Goal: Complete application form: Complete application form

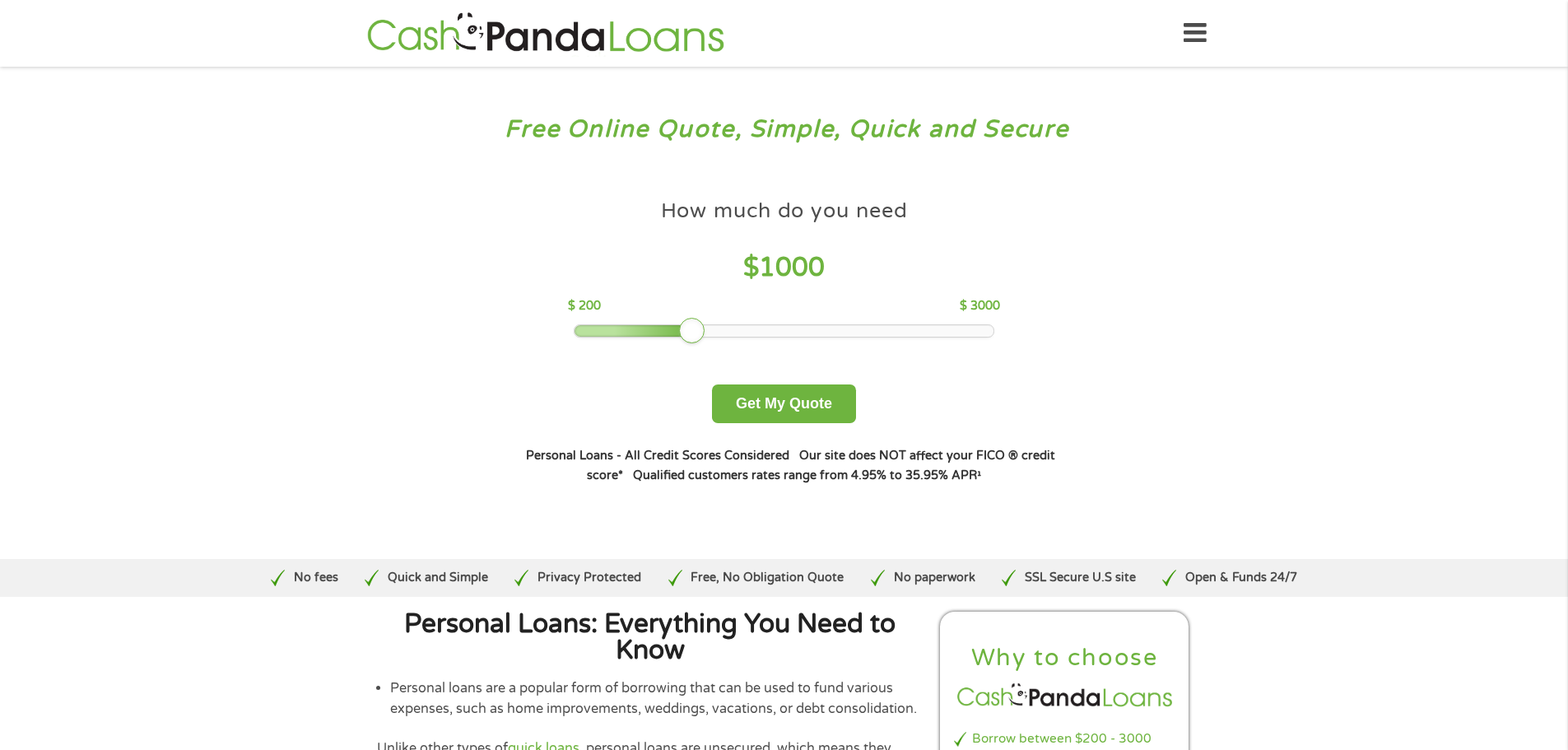
click at [789, 328] on div at bounding box center [784, 330] width 419 height 12
click at [820, 332] on div at bounding box center [784, 330] width 419 height 12
click at [838, 329] on div at bounding box center [784, 330] width 419 height 12
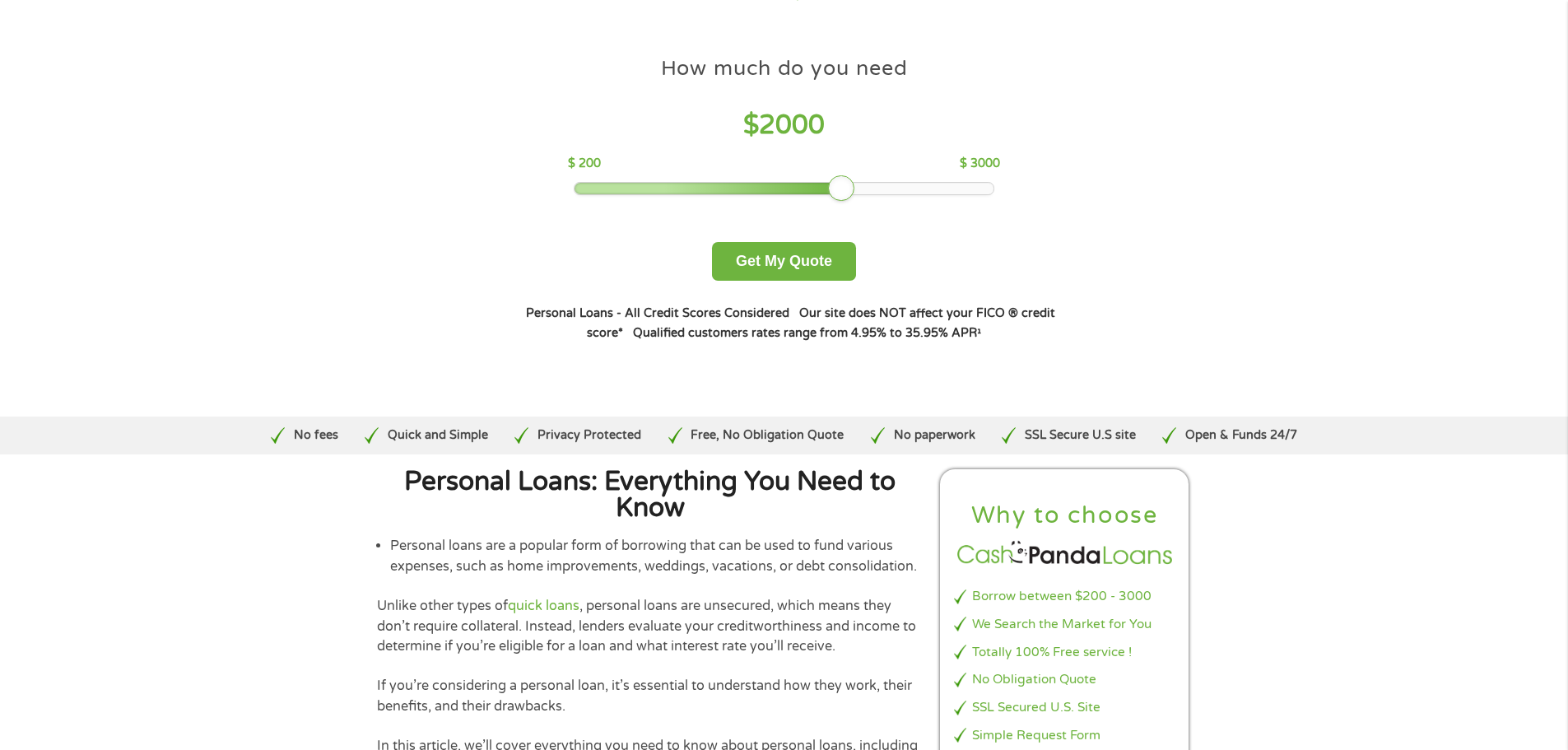
scroll to position [165, 0]
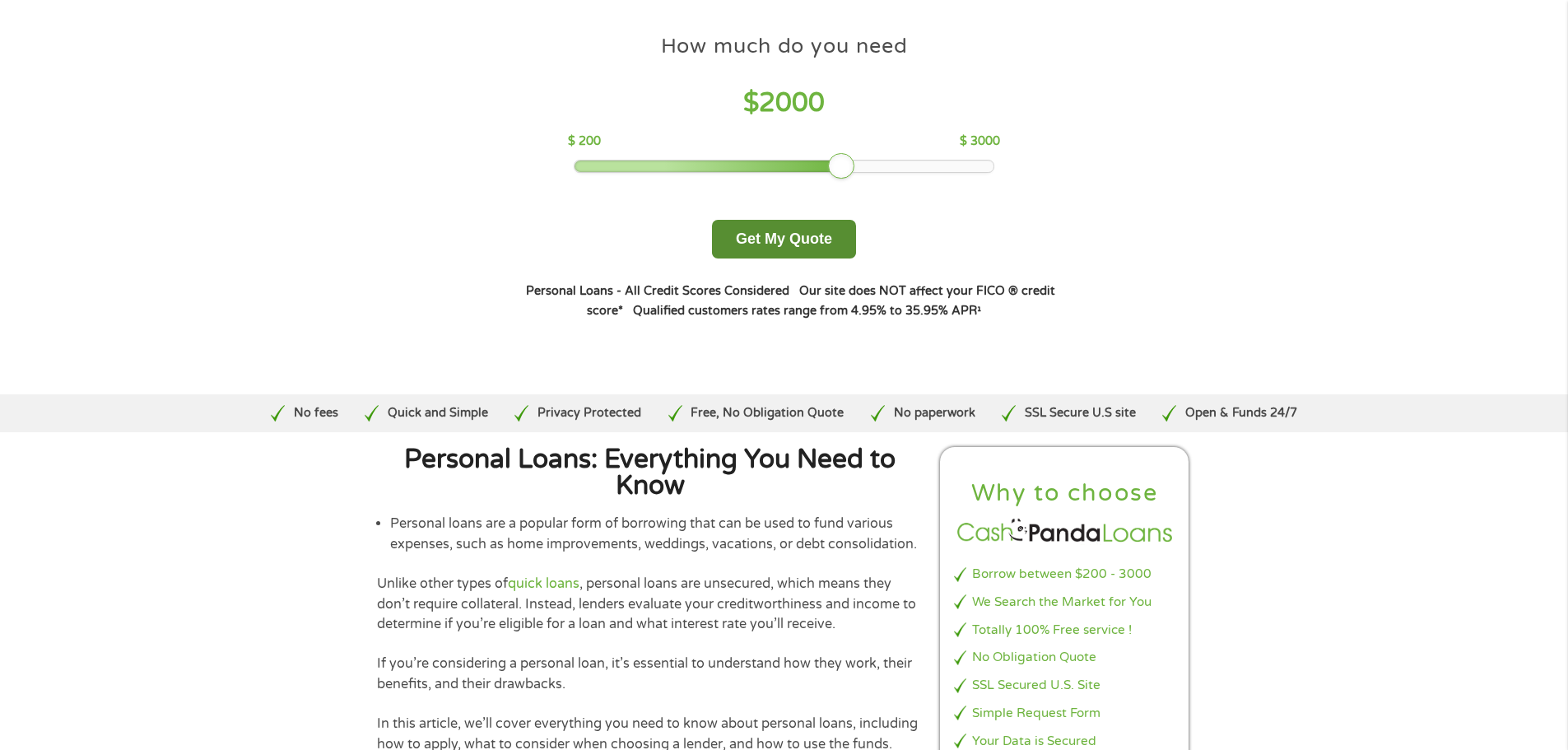
click at [781, 246] on button "Get My Quote" at bounding box center [784, 238] width 144 height 38
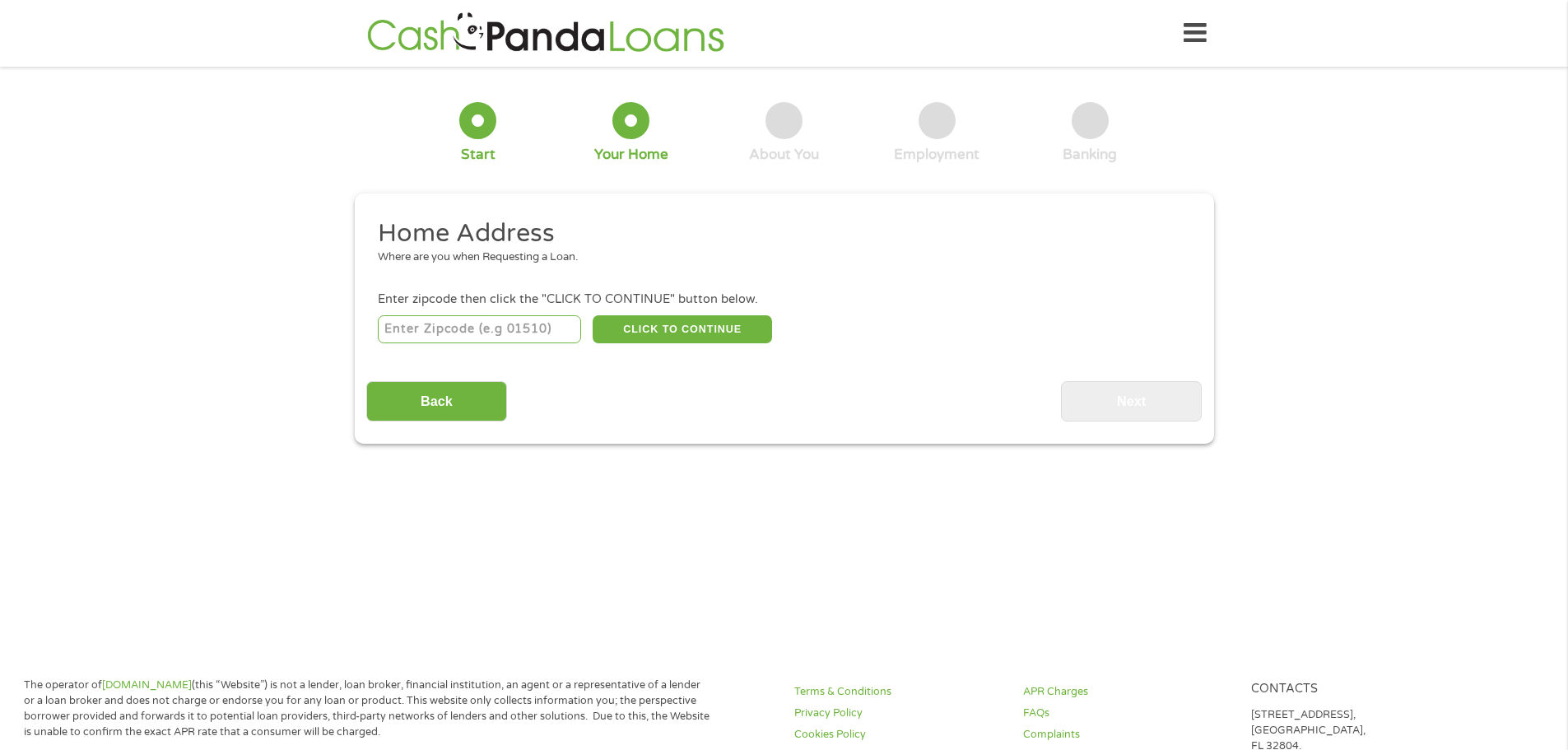
click at [497, 331] on input "number" at bounding box center [480, 328] width 203 height 28
type input "75126"
click at [656, 322] on button "CLICK TO CONTINUE" at bounding box center [683, 328] width 180 height 28
type input "75126"
type input "Forney"
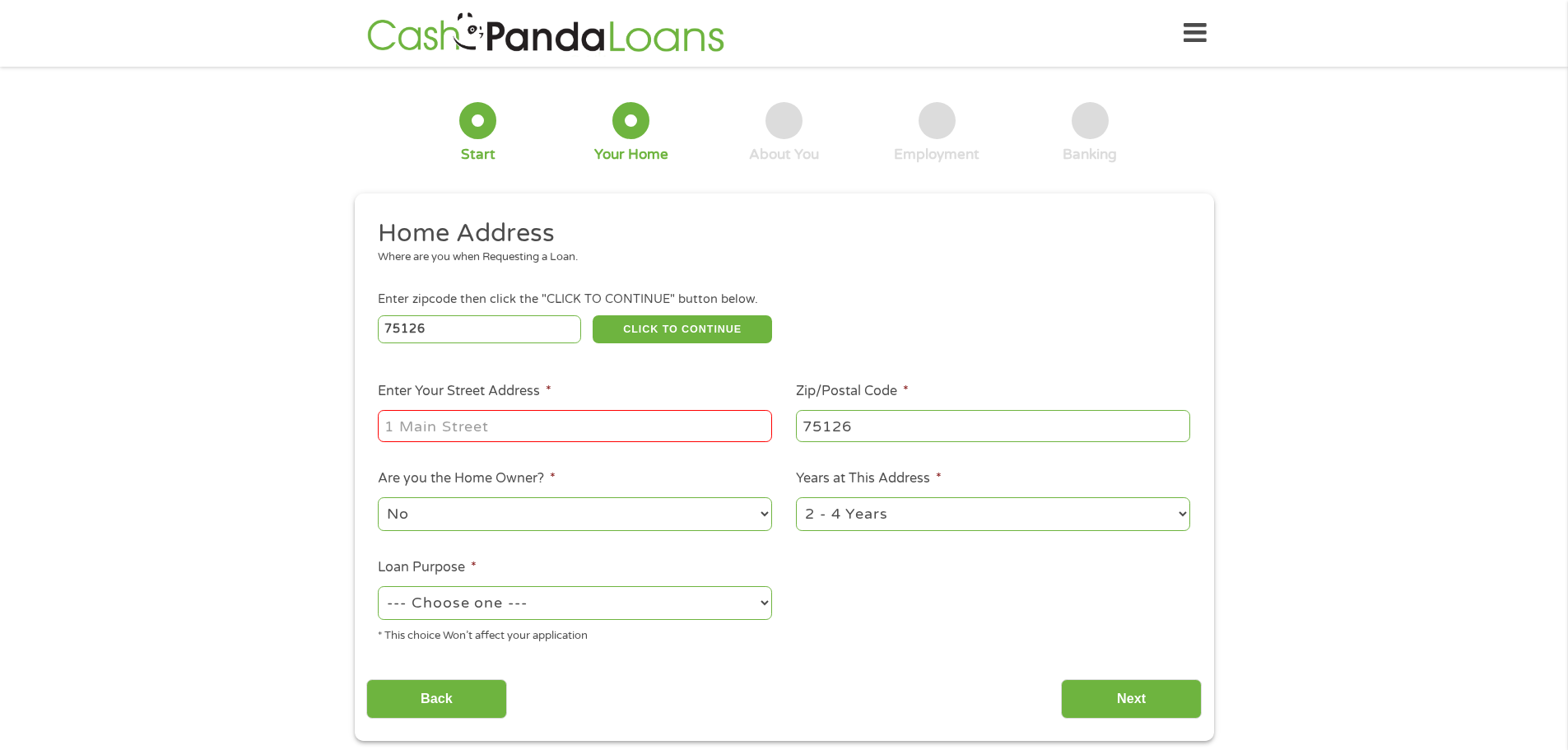
click at [528, 425] on input "Enter Your Street Address *" at bounding box center [575, 425] width 394 height 31
type input "1826 Pueblo St"
click at [534, 515] on select "No Yes" at bounding box center [575, 514] width 394 height 34
select select "yes"
click at [378, 497] on select "No Yes" at bounding box center [575, 514] width 394 height 34
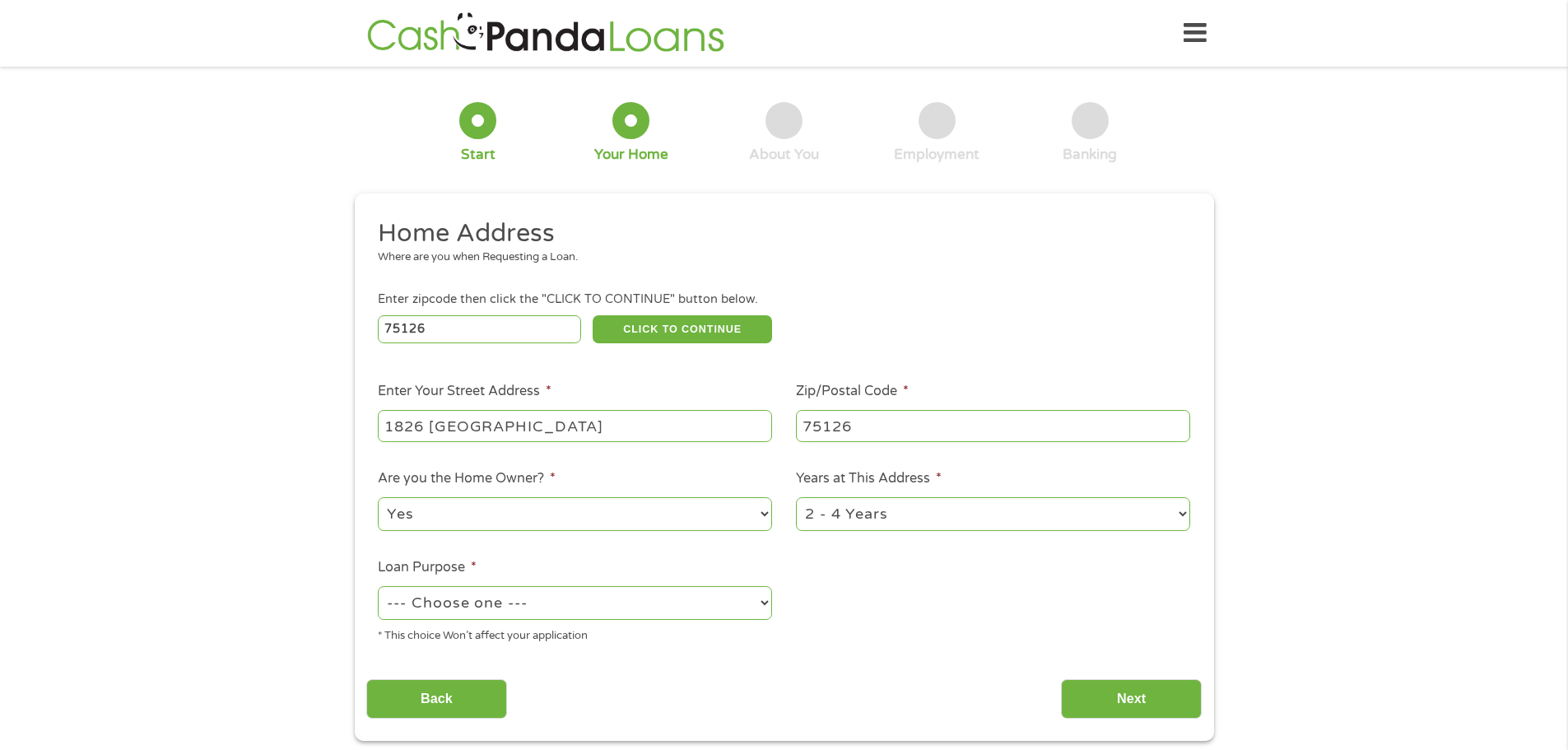
click at [478, 609] on select "--- Choose one --- Pay Bills Debt Consolidation Home Improvement Major Purchase…" at bounding box center [575, 603] width 394 height 34
select select "other"
click at [378, 586] on select "--- Choose one --- Pay Bills Debt Consolidation Home Improvement Major Purchase…" at bounding box center [575, 603] width 394 height 34
click at [1090, 690] on input "Next" at bounding box center [1131, 698] width 141 height 40
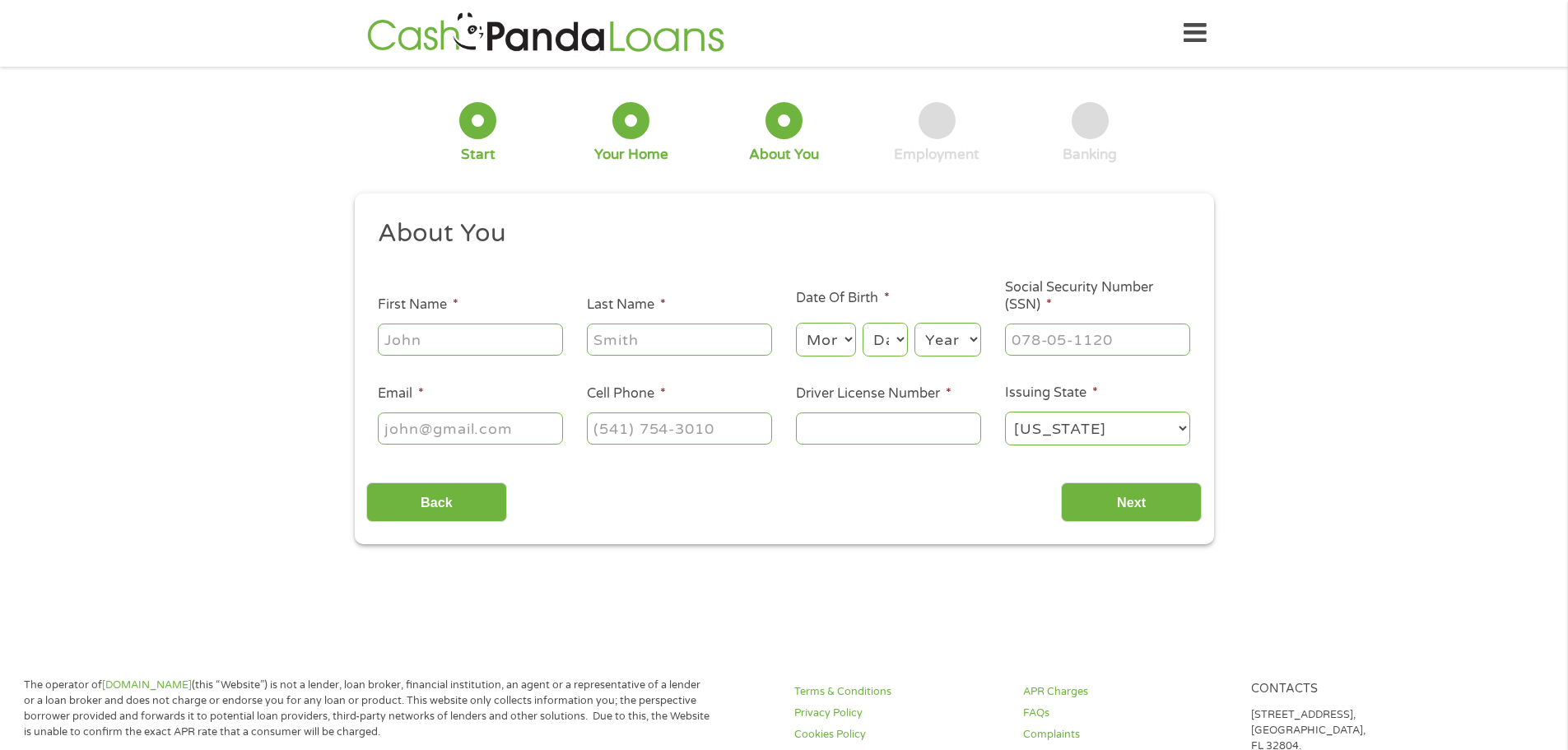
click at [497, 345] on input "First Name *" at bounding box center [471, 339] width 185 height 31
type input "Terry"
type input "Walker"
type input "tw211226@gmail.com"
type input "(301) 531-0033"
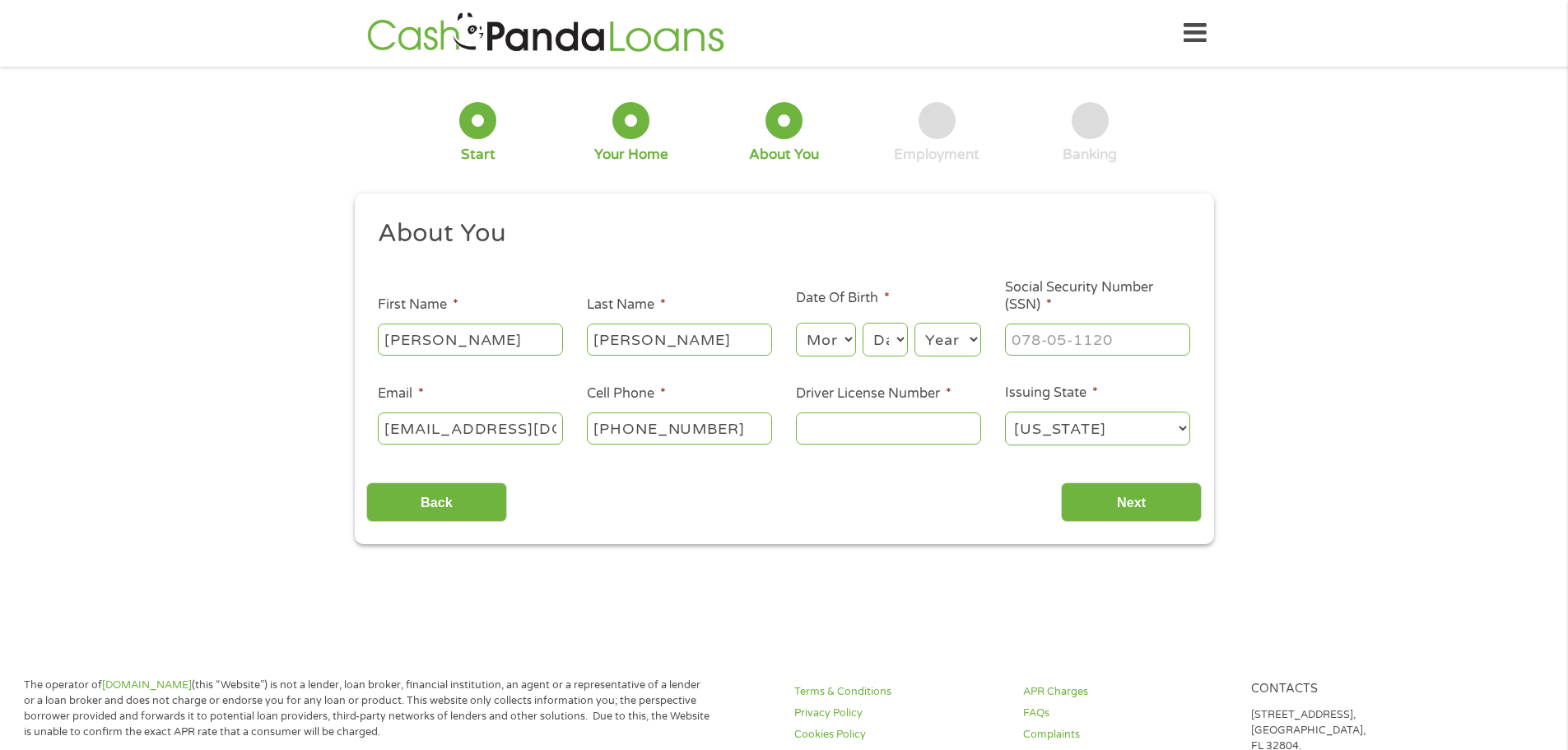
click at [837, 339] on select "Month 1 2 3 4 5 6 7 8 9 10 11 12" at bounding box center [827, 340] width 61 height 34
select select "12"
click at [796, 323] on select "Month 1 2 3 4 5 6 7 8 9 10 11 12" at bounding box center [827, 340] width 61 height 34
click at [893, 325] on select "Day 1 2 3 4 5 6 7 8 9 10 11 12 13 14 15 16 17 18 19 20 21 22 23 24 25 26 27 28 …" at bounding box center [885, 340] width 44 height 34
click at [862, 323] on select "Day 1 2 3 4 5 6 7 8 9 10 11 12 13 14 15 16 17 18 19 20 21 22 23 24 25 26 27 28 …" at bounding box center [885, 340] width 44 height 34
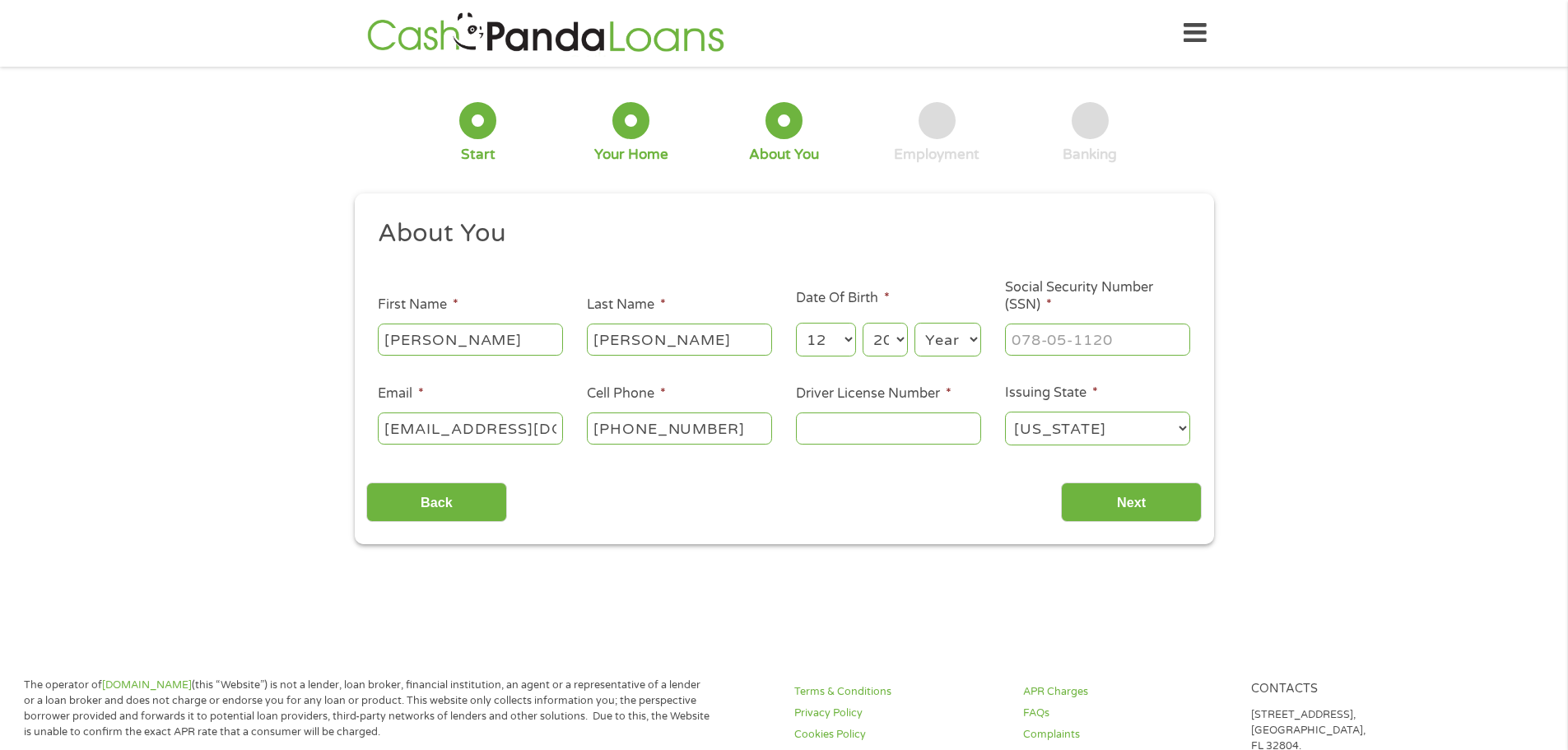
click at [878, 343] on select "Day 1 2 3 4 5 6 7 8 9 10 11 12 13 14 15 16 17 18 19 20 21 22 23 24 25 26 27 28 …" at bounding box center [885, 340] width 44 height 34
select select "21"
click at [862, 323] on select "Day 1 2 3 4 5 6 7 8 9 10 11 12 13 14 15 16 17 18 19 20 21 22 23 24 25 26 27 28 …" at bounding box center [885, 340] width 44 height 34
click at [924, 341] on select "Year 2007 2006 2005 2004 2003 2002 2001 2000 1999 1998 1997 1996 1995 1994 1993…" at bounding box center [948, 340] width 67 height 34
select select "1973"
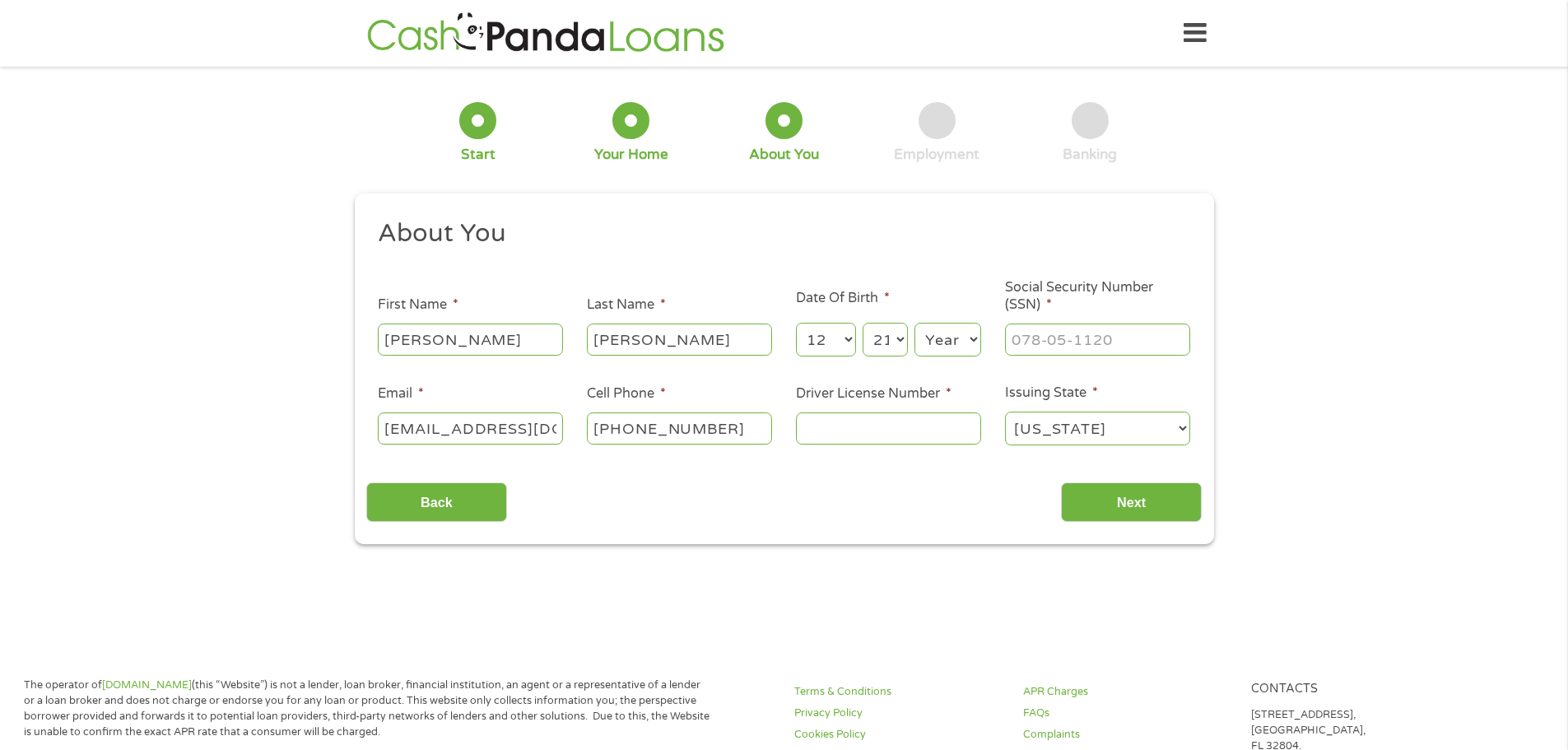
click at [915, 323] on select "Year 2007 2006 2005 2004 2003 2002 2001 2000 1999 1998 1997 1996 1995 1994 1993…" at bounding box center [948, 340] width 67 height 34
click at [1048, 343] on input "___-__-____" at bounding box center [1098, 339] width 185 height 31
type input "437-23-9923"
click at [837, 434] on input "Driver License Number *" at bounding box center [889, 427] width 185 height 31
type input "47335437"
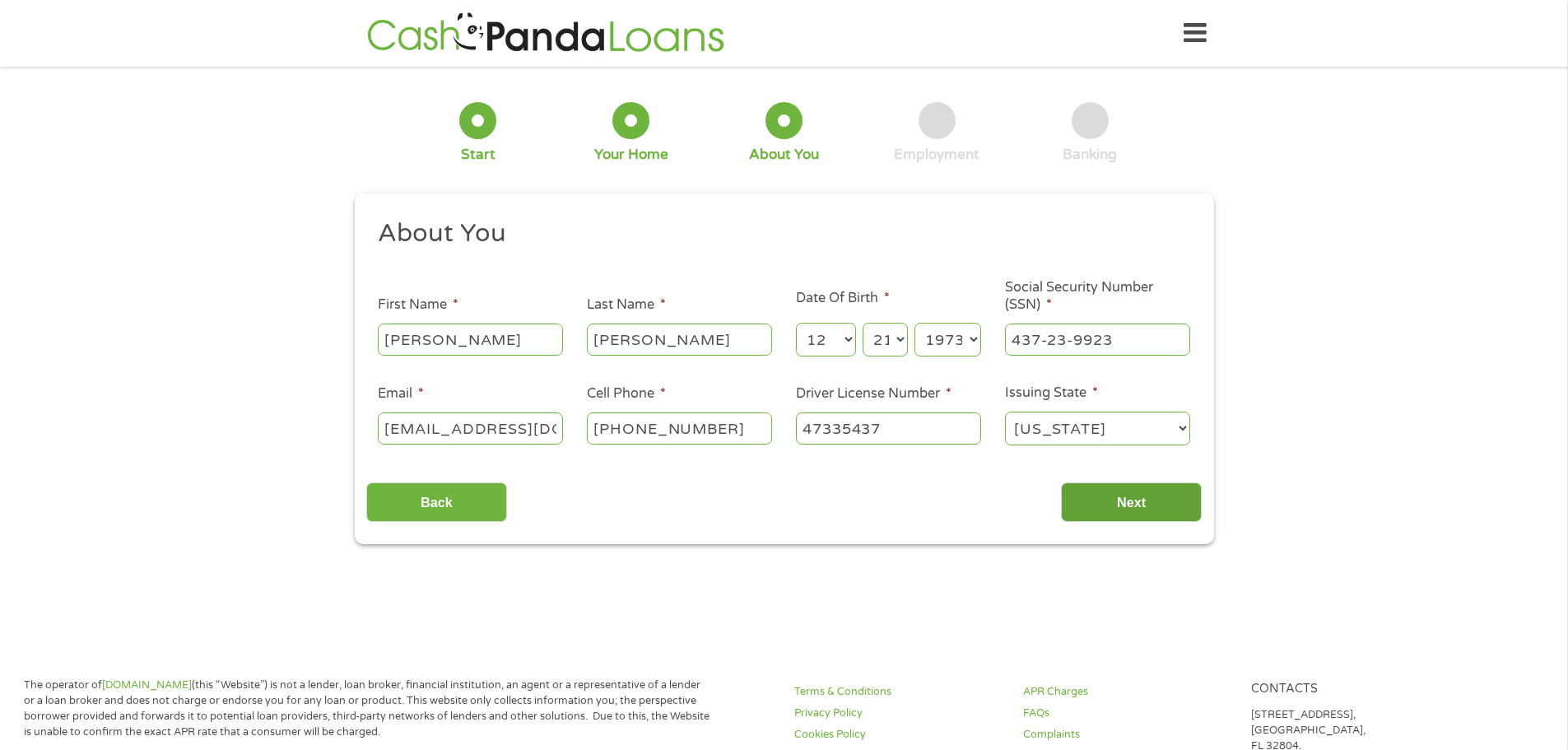
click at [1179, 510] on input "Next" at bounding box center [1131, 502] width 141 height 40
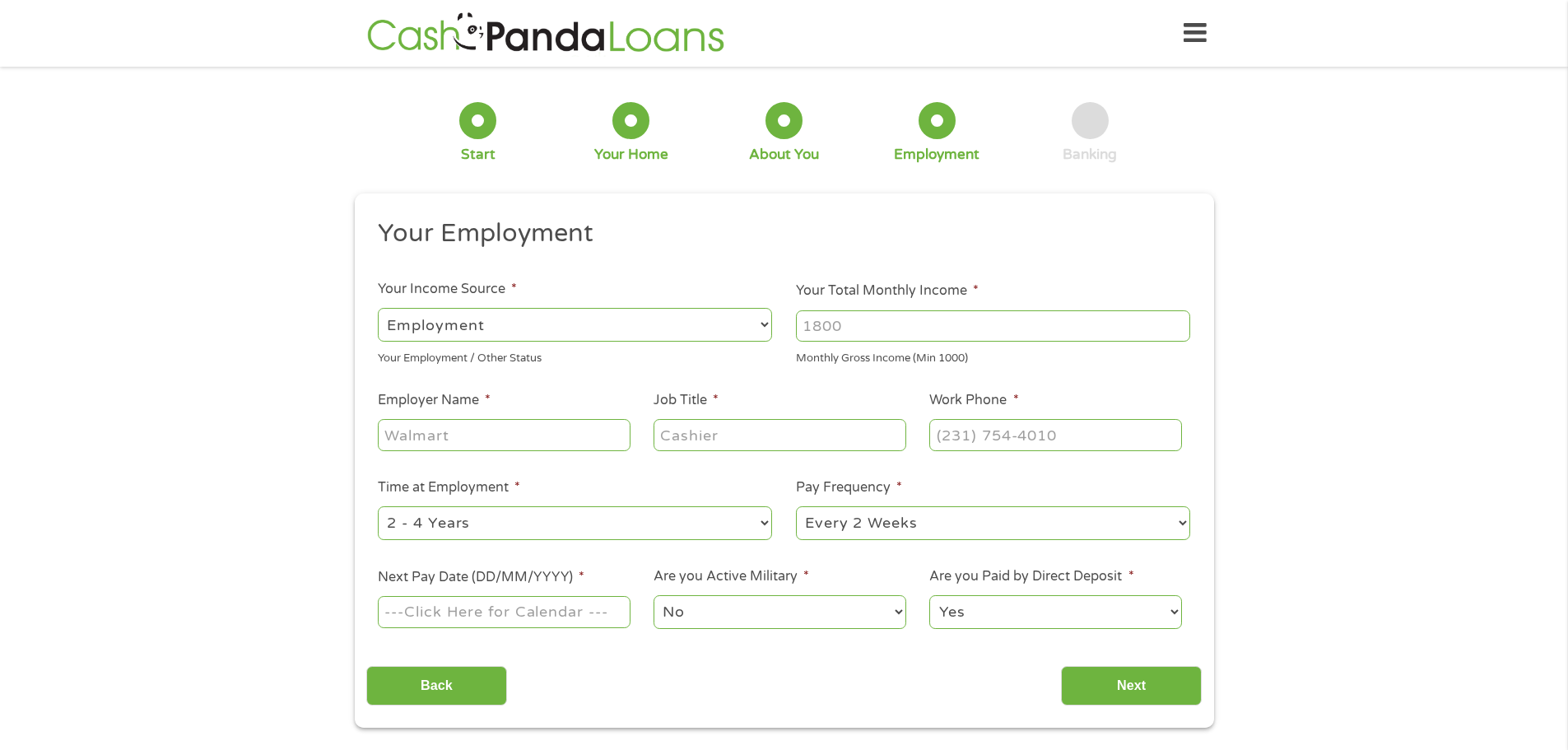
click at [854, 326] on input "Your Total Monthly Income *" at bounding box center [993, 326] width 394 height 31
click at [845, 326] on input "Your Total Monthly Income *" at bounding box center [993, 326] width 394 height 31
type input "6252"
click at [467, 438] on input "Employer Name *" at bounding box center [504, 434] width 252 height 31
type input "MTU Maintenace"
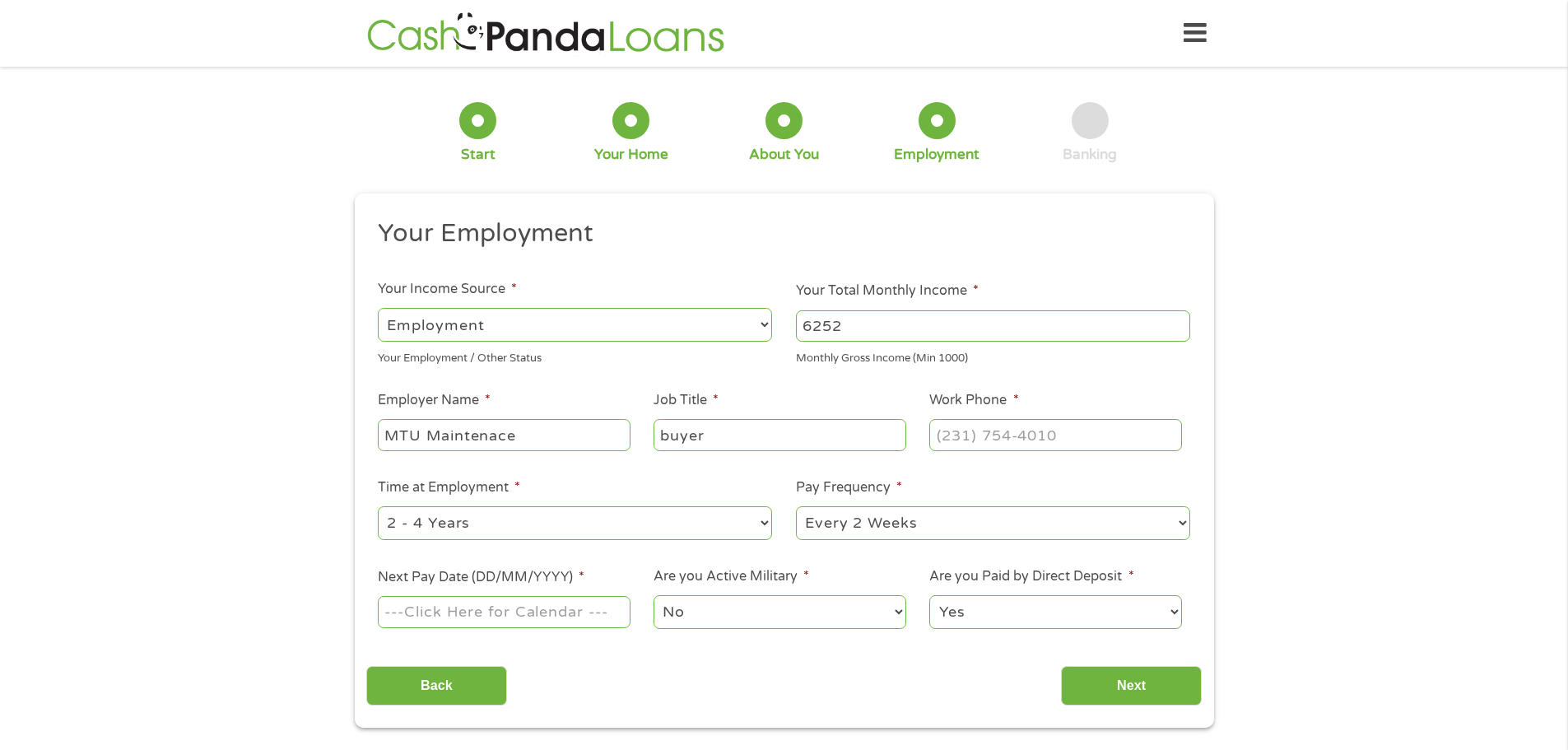
type input "buyer"
click at [948, 434] on input "(___) ___-____" at bounding box center [1055, 434] width 252 height 31
type input "(817) 972-6869"
click at [548, 521] on select "--- Choose one --- 1 Year or less 1 - 2 Years 2 - 4 Years Over 4 Years" at bounding box center [575, 523] width 394 height 34
select select "12months"
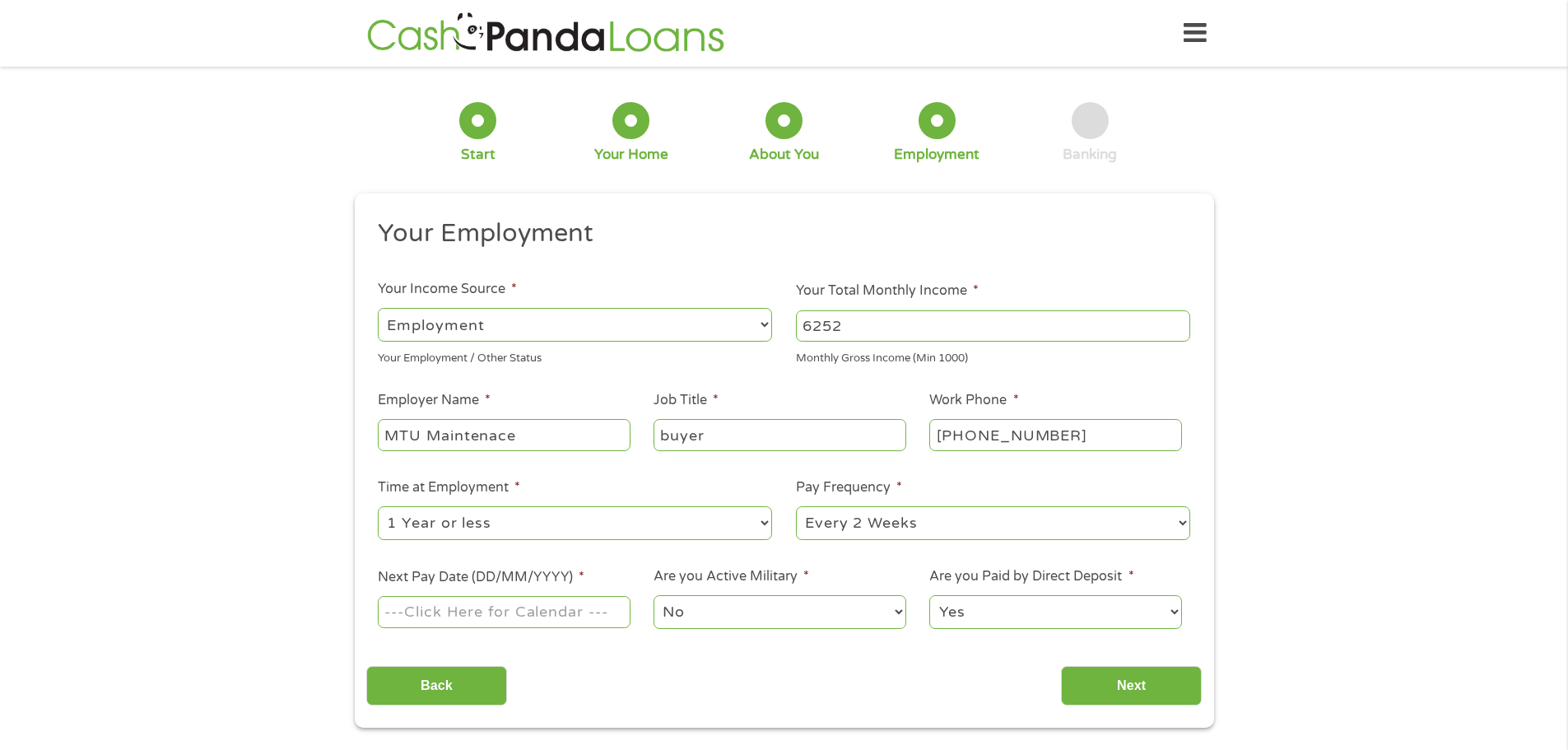
click at [378, 506] on select "--- Choose one --- 1 Year or less 1 - 2 Years 2 - 4 Years Over 4 Years" at bounding box center [575, 523] width 394 height 34
click at [890, 526] on select "--- Choose one --- Every 2 Weeks Every Week Monthly Semi-Monthly" at bounding box center [993, 523] width 394 height 34
select select "weekly"
click at [796, 506] on select "--- Choose one --- Every 2 Weeks Every Week Monthly Semi-Monthly" at bounding box center [993, 523] width 394 height 34
click at [481, 625] on input "Next Pay Date (DD/MM/YYYY) *" at bounding box center [504, 611] width 252 height 31
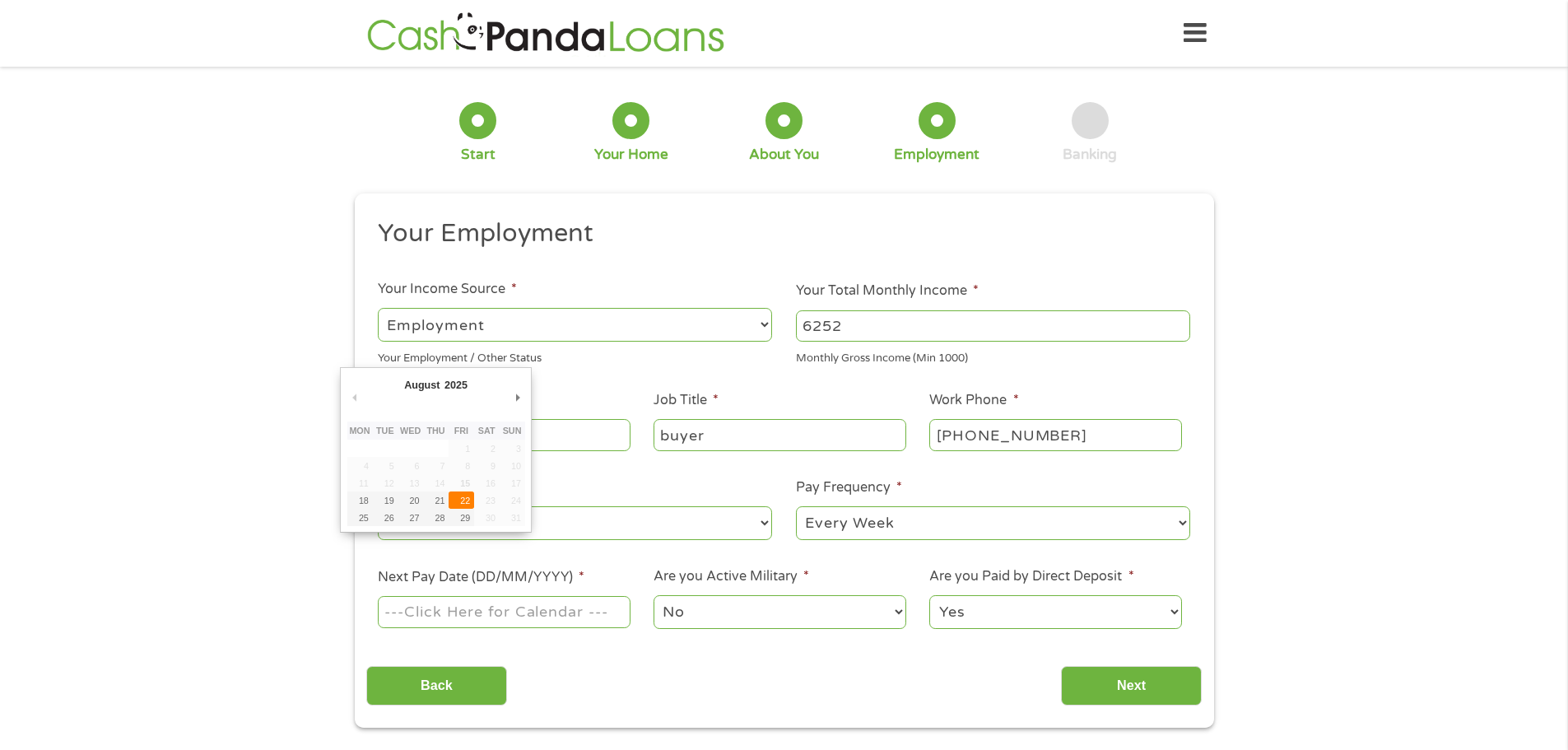
type input "22/08/2025"
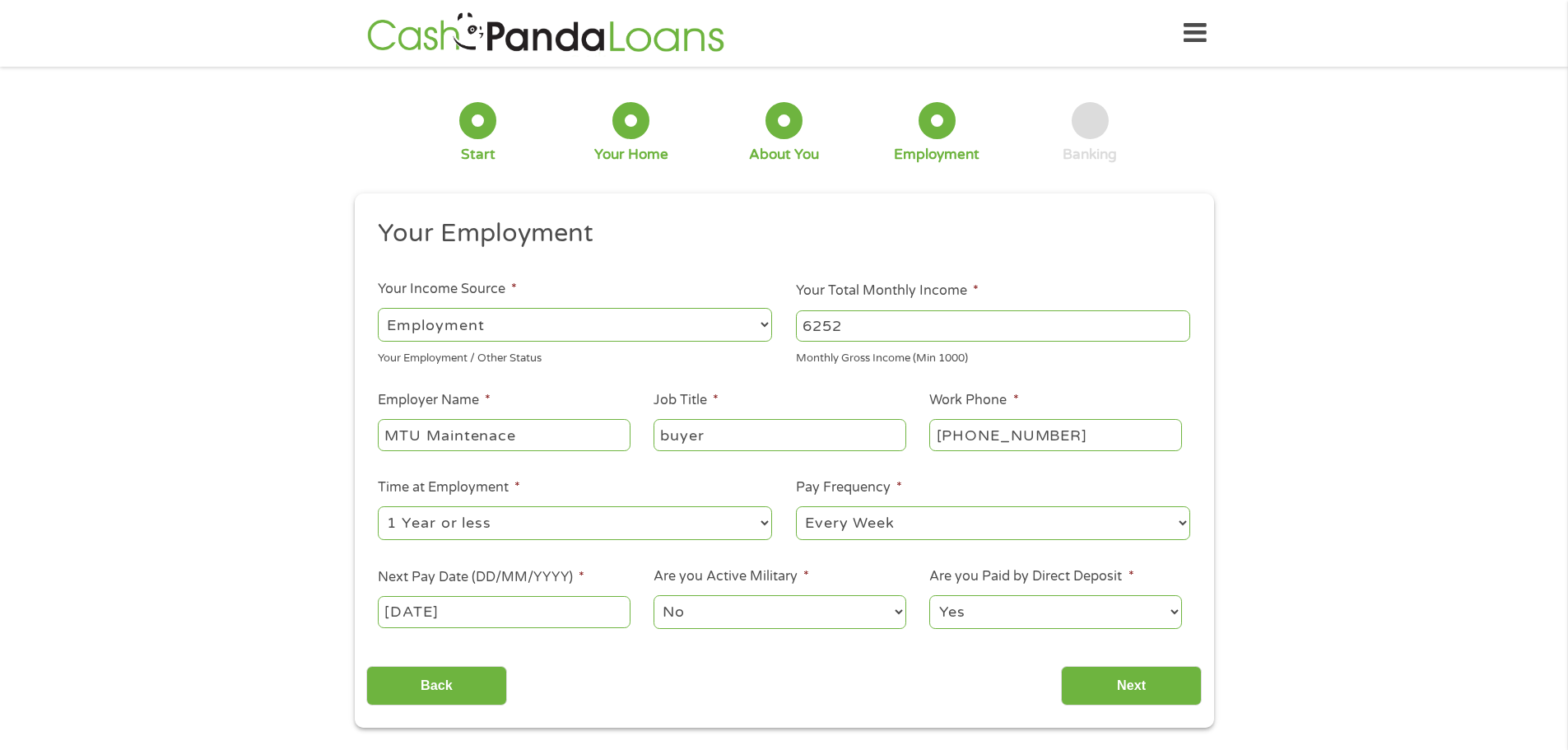
click at [736, 606] on select "No Yes" at bounding box center [779, 612] width 252 height 34
click at [653, 595] on select "No Yes" at bounding box center [779, 612] width 252 height 34
click at [1136, 688] on input "Next" at bounding box center [1131, 685] width 141 height 40
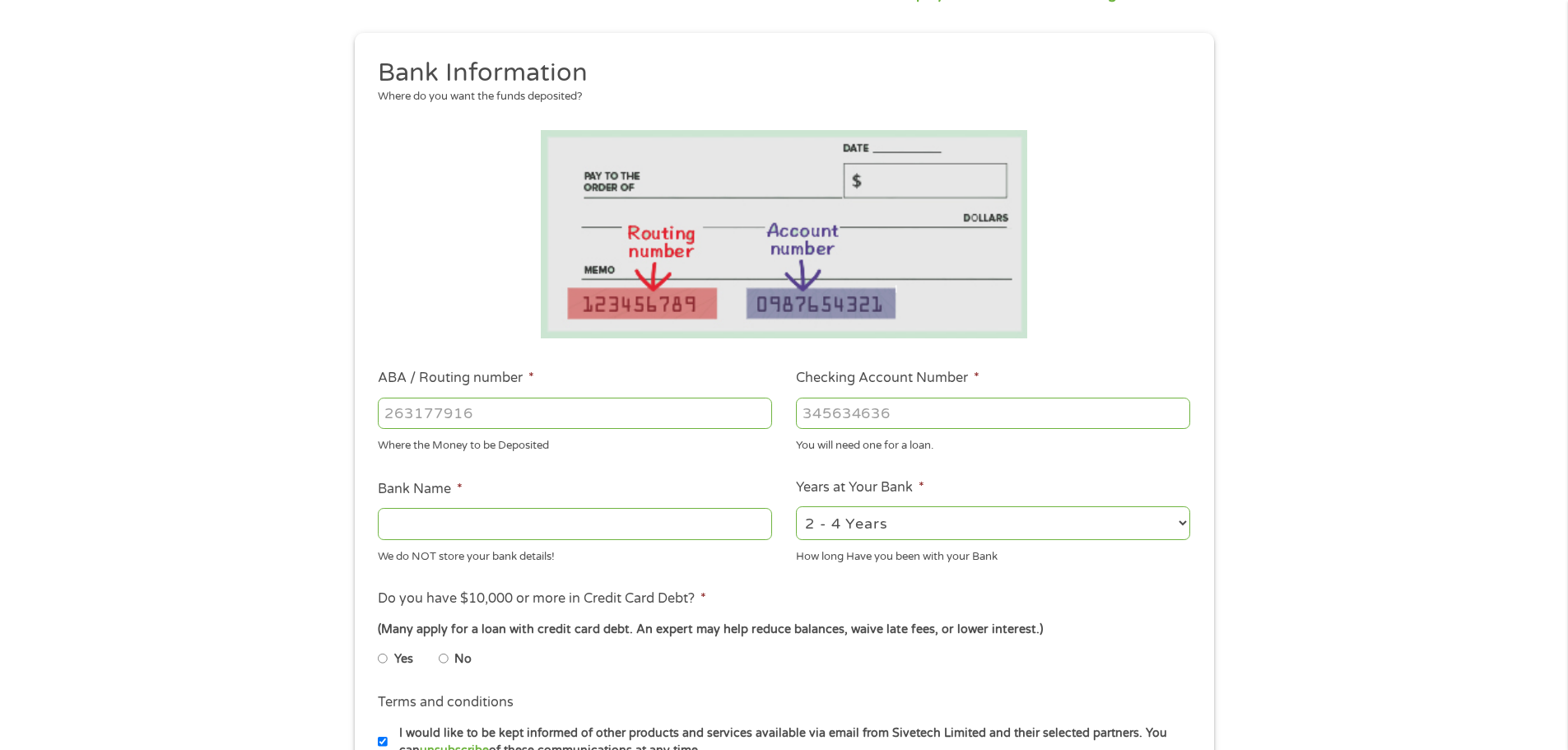
scroll to position [165, 0]
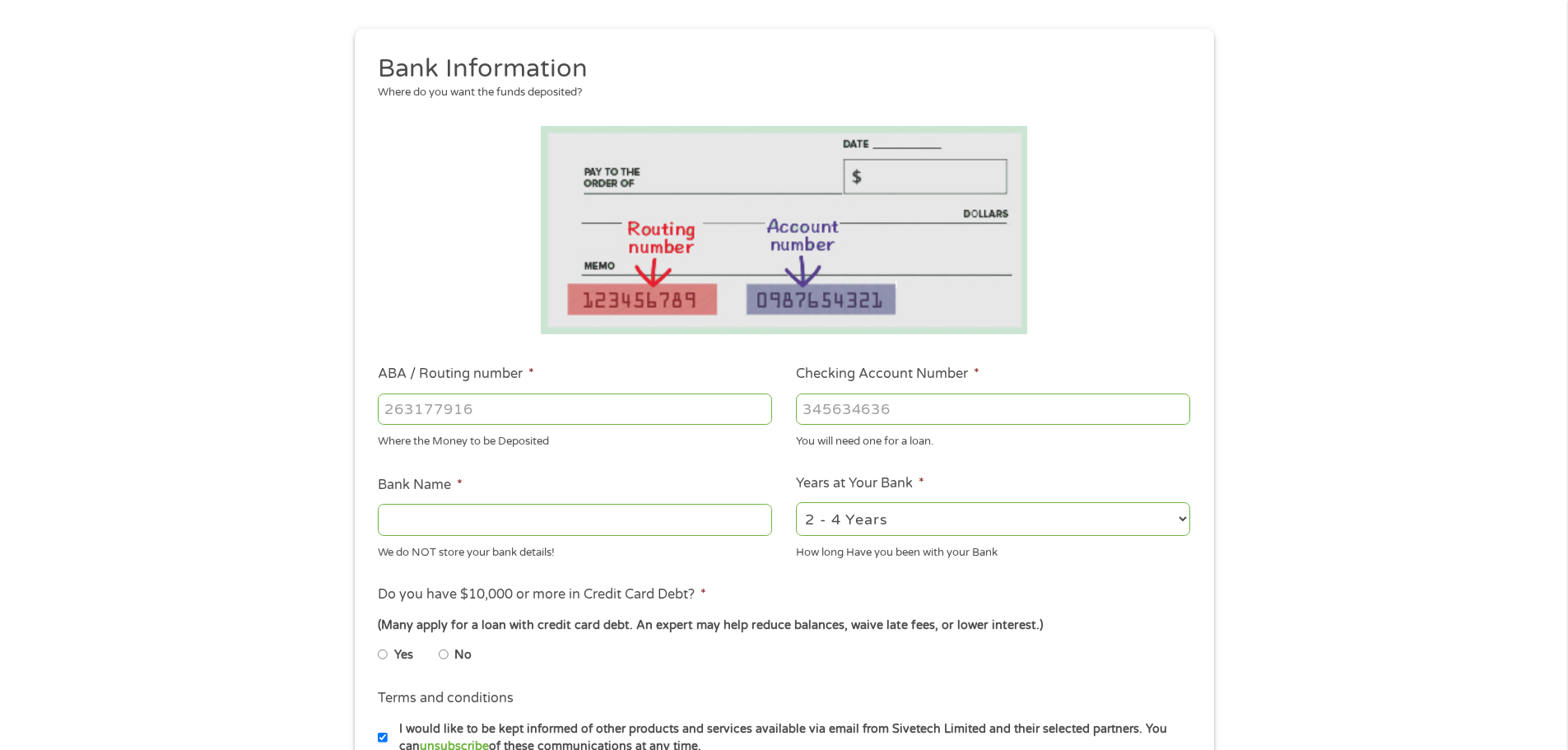
click at [441, 651] on input "No" at bounding box center [443, 655] width 10 height 27
radio input "true"
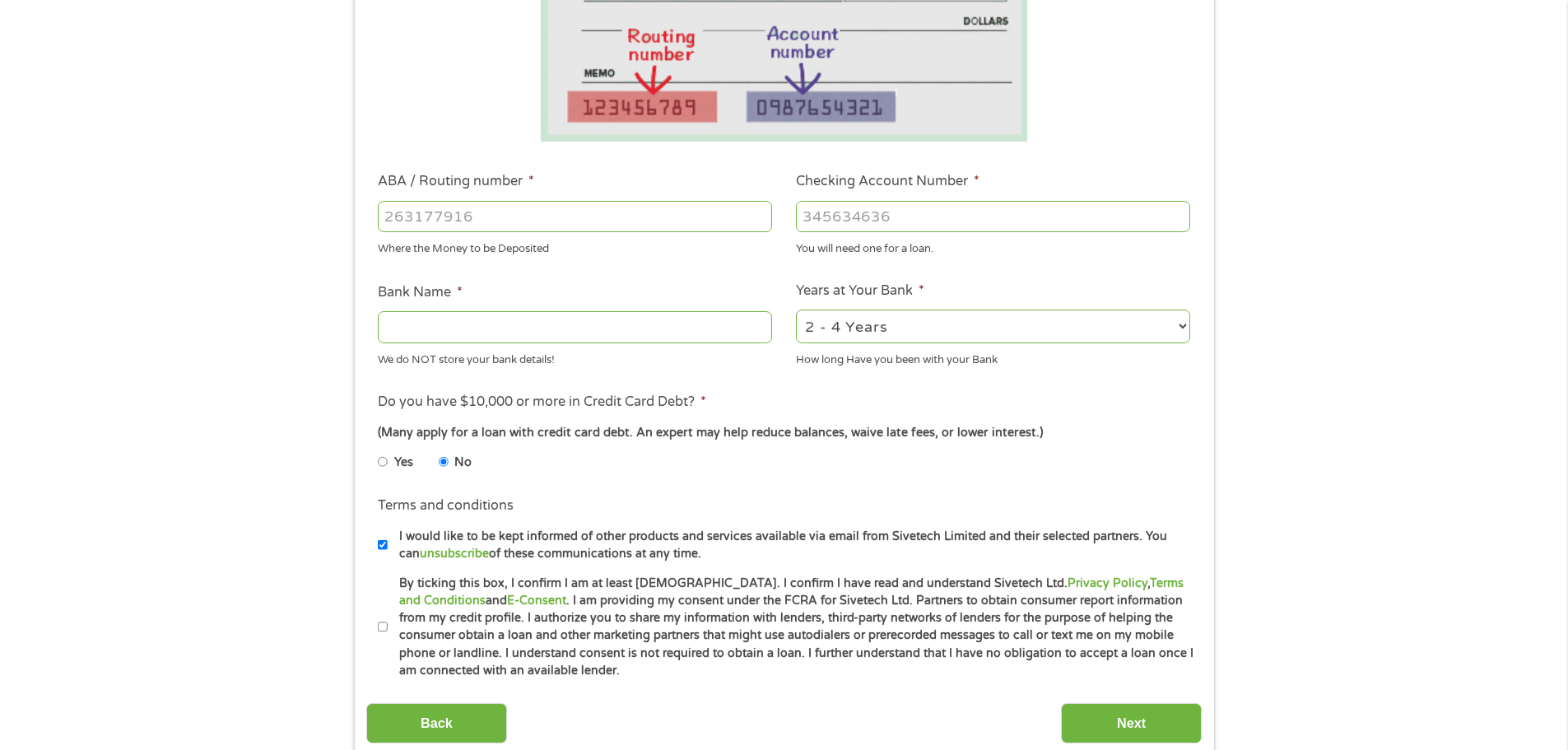
scroll to position [412, 0]
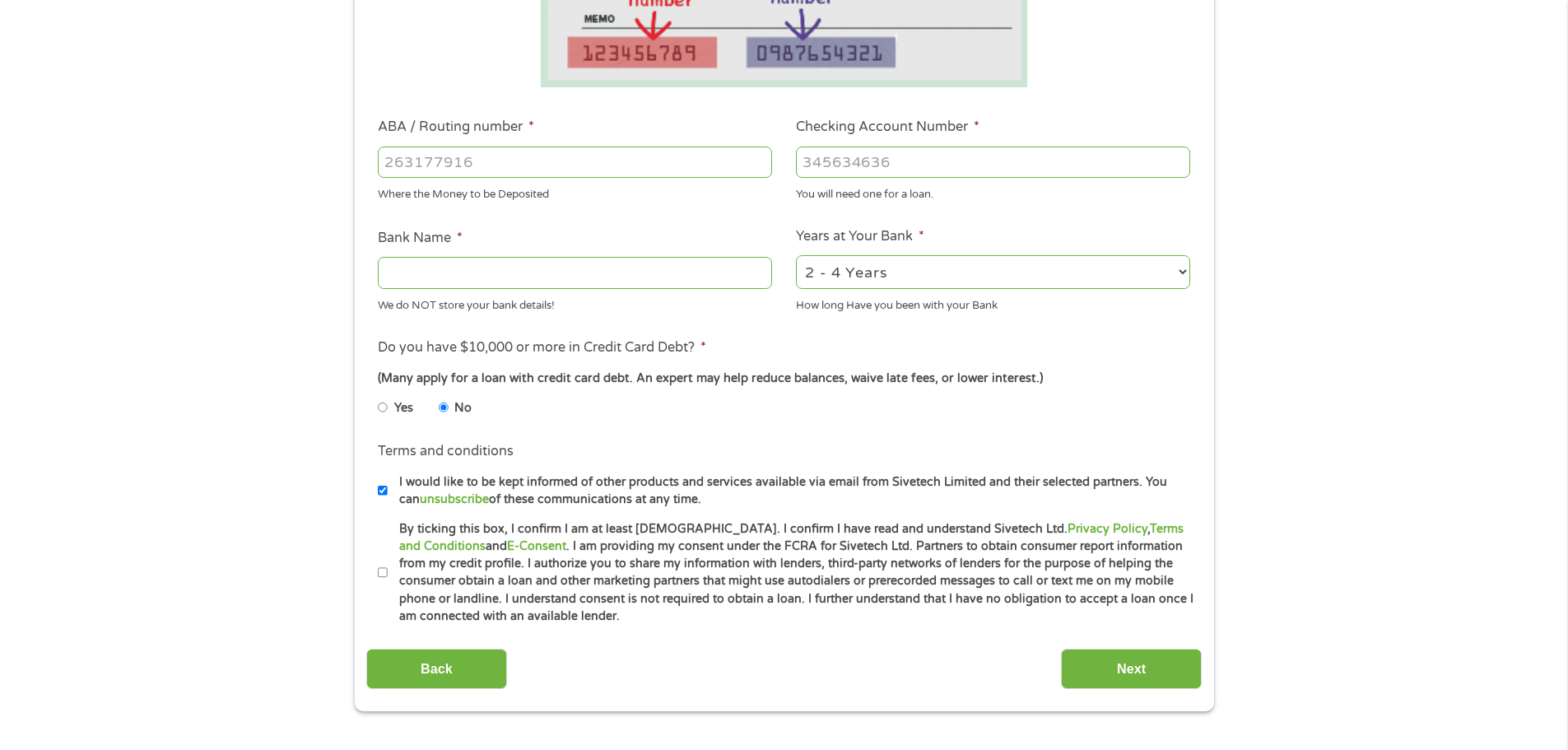
click at [390, 573] on label "By ticking this box, I confirm I am at least 18 years old. I confirm I have rea…" at bounding box center [791, 573] width 807 height 105
click at [388, 573] on input "By ticking this box, I confirm I am at least 18 years old. I confirm I have rea…" at bounding box center [383, 573] width 10 height 27
checkbox input "true"
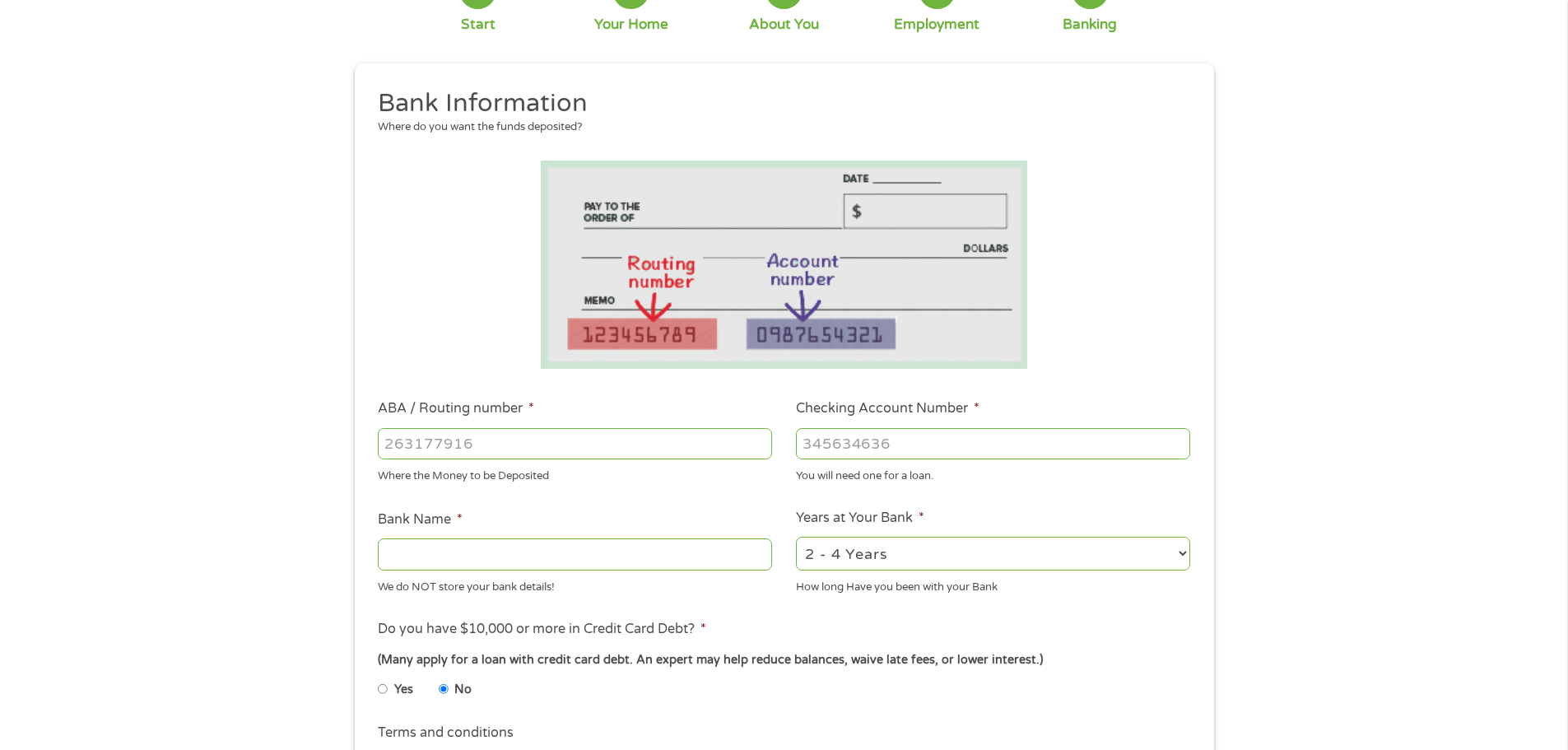
scroll to position [0, 0]
